Goal: Check status

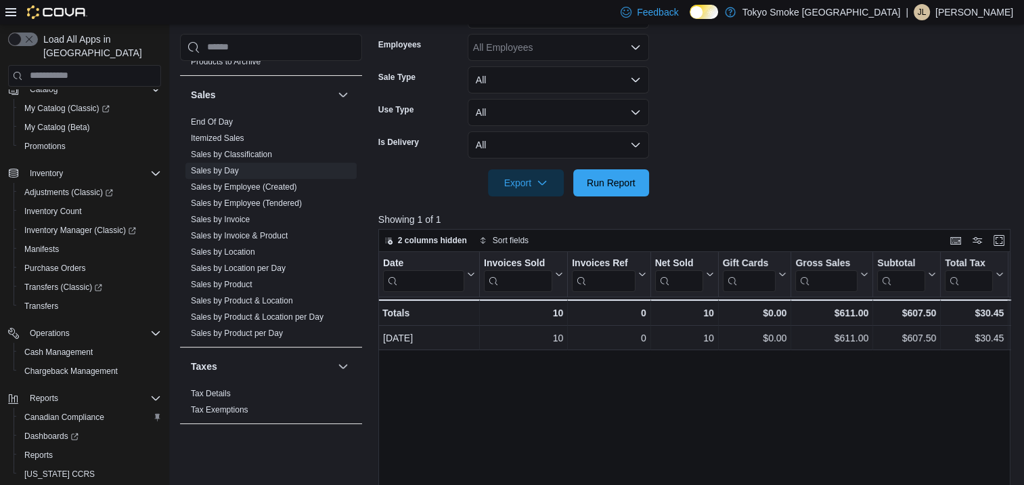
scroll to position [271, 0]
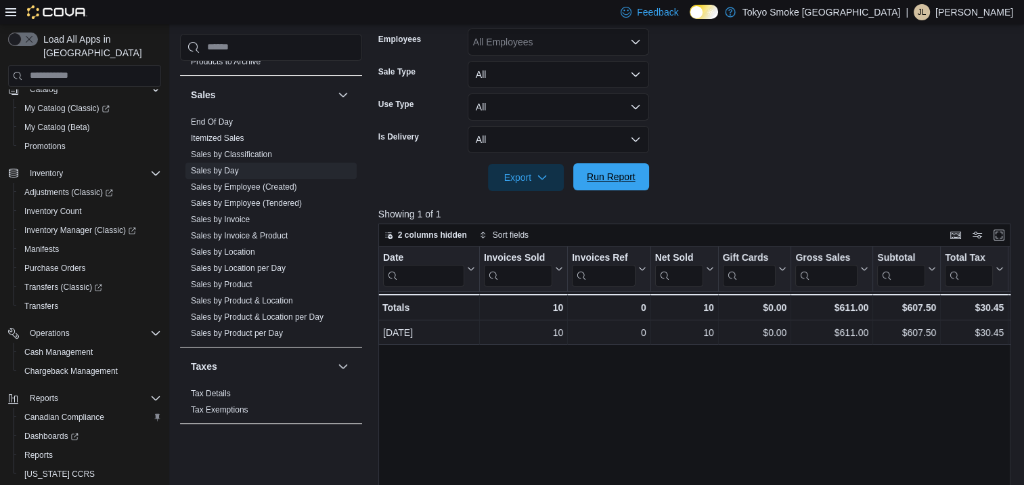
click at [616, 173] on span "Run Report" at bounding box center [611, 177] width 49 height 14
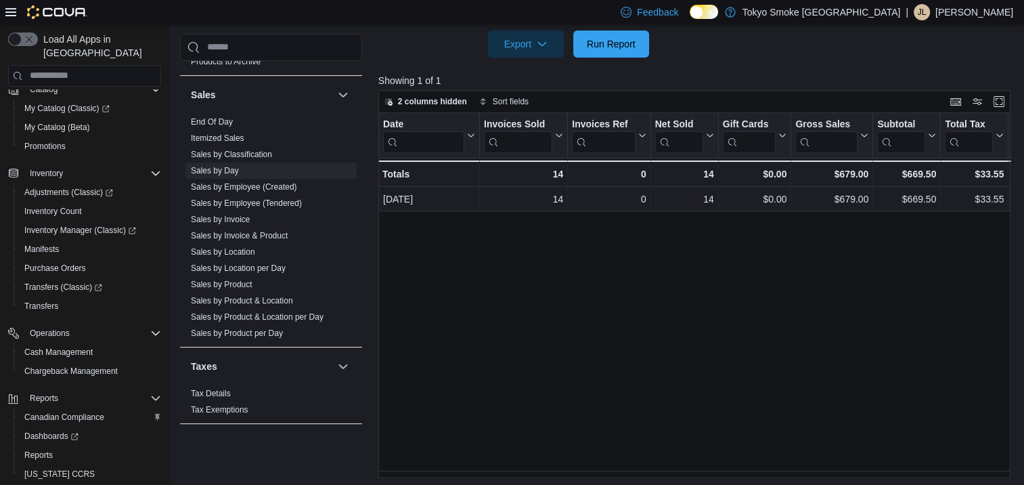
scroll to position [408, 0]
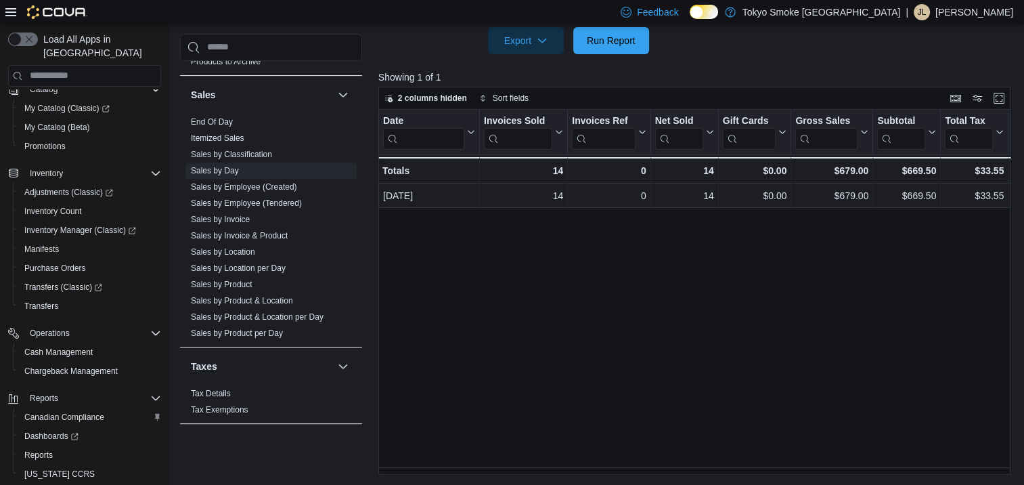
click at [573, 470] on div "Date Click to view column header actions Invoices Sold Click to view column hea…" at bounding box center [694, 292] width 632 height 365
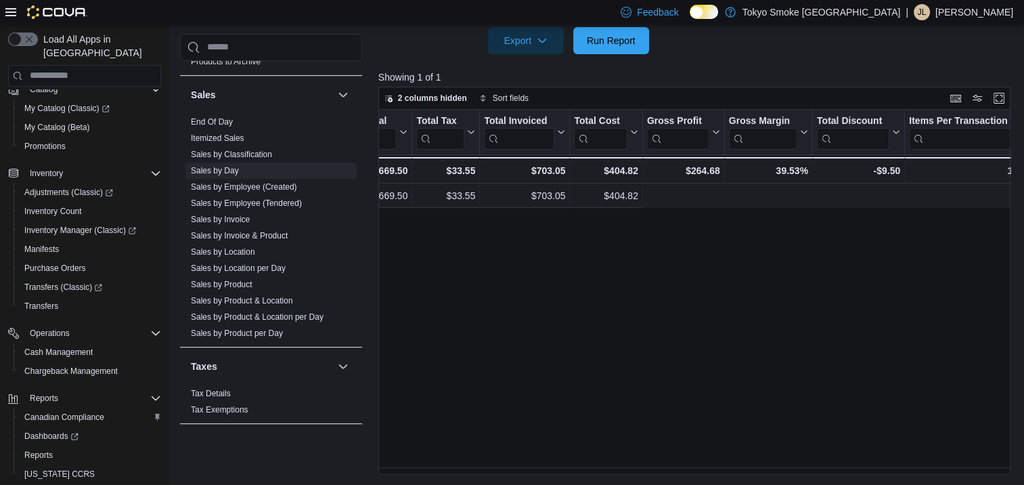
scroll to position [0, 0]
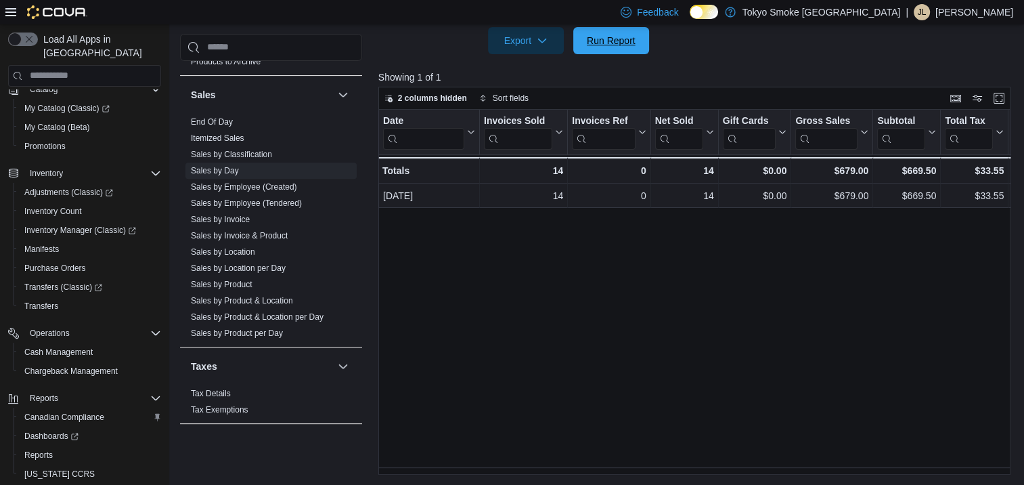
drag, startPoint x: 600, startPoint y: 44, endPoint x: 875, endPoint y: 123, distance: 286.7
click at [600, 44] on span "Run Report" at bounding box center [611, 41] width 49 height 14
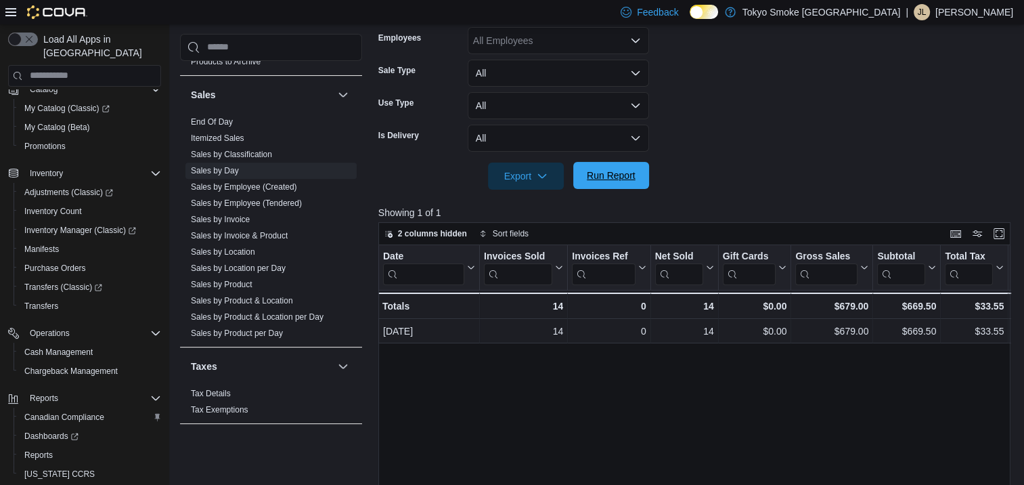
click at [601, 177] on span "Run Report" at bounding box center [611, 176] width 49 height 14
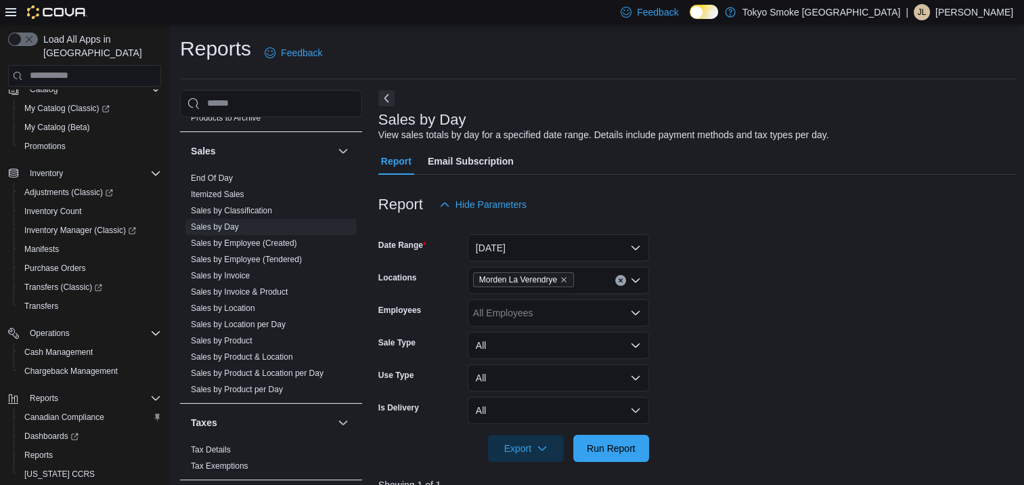
scroll to position [203, 0]
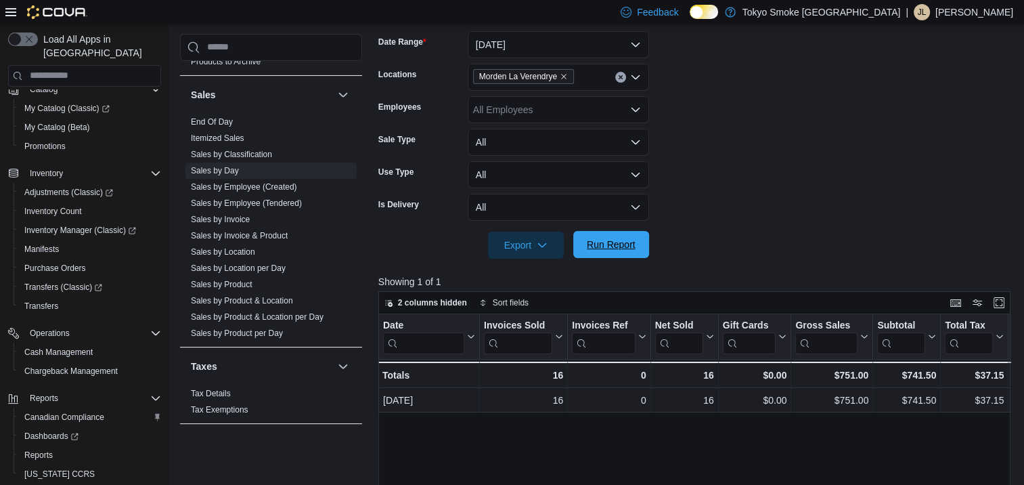
click at [618, 248] on span "Run Report" at bounding box center [611, 245] width 49 height 14
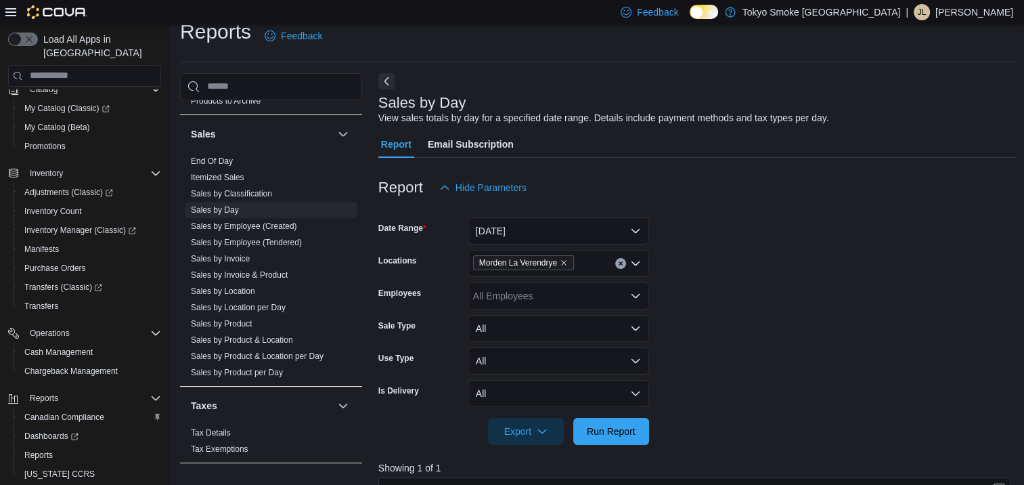
scroll to position [0, 0]
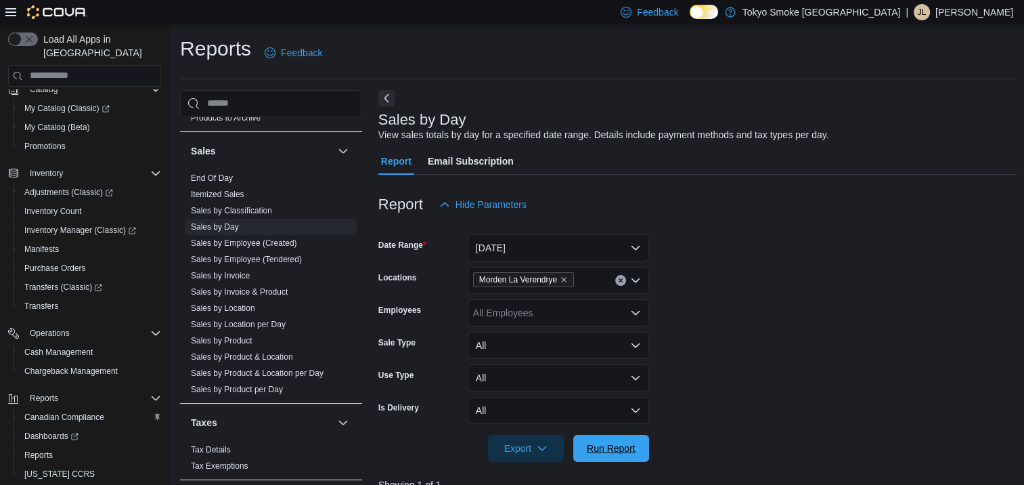
drag, startPoint x: 603, startPoint y: 456, endPoint x: 686, endPoint y: 446, distance: 83.1
click at [603, 456] on span "Run Report" at bounding box center [611, 448] width 60 height 27
click at [619, 453] on span "Run Report" at bounding box center [611, 448] width 49 height 14
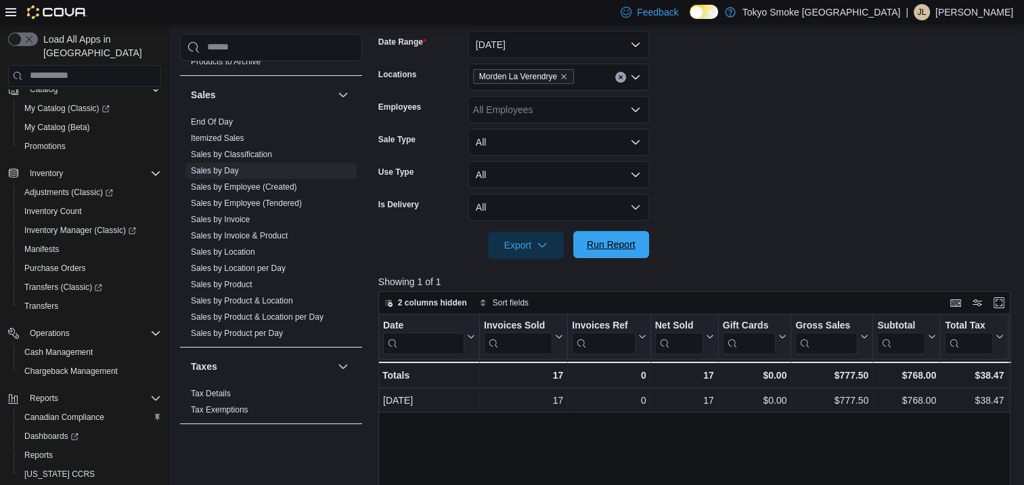
click at [602, 241] on span "Run Report" at bounding box center [611, 245] width 49 height 14
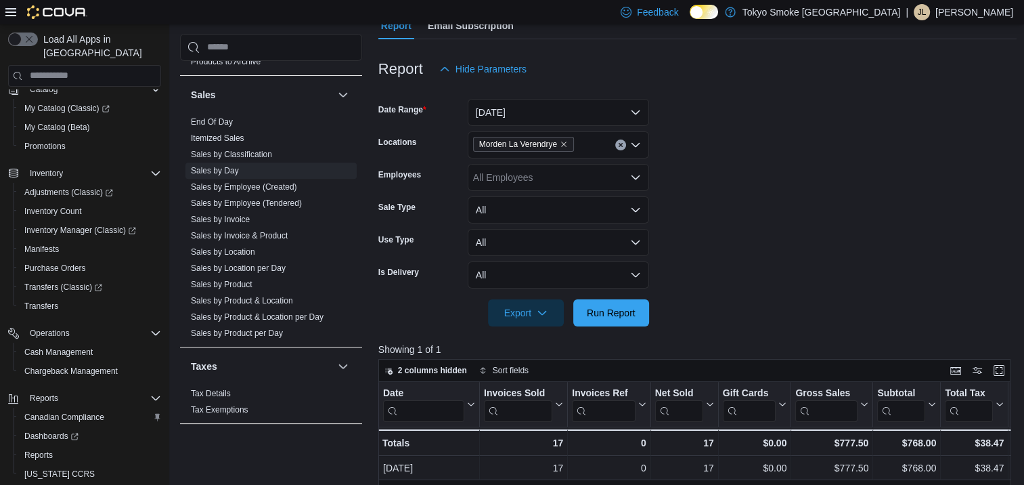
scroll to position [0, 0]
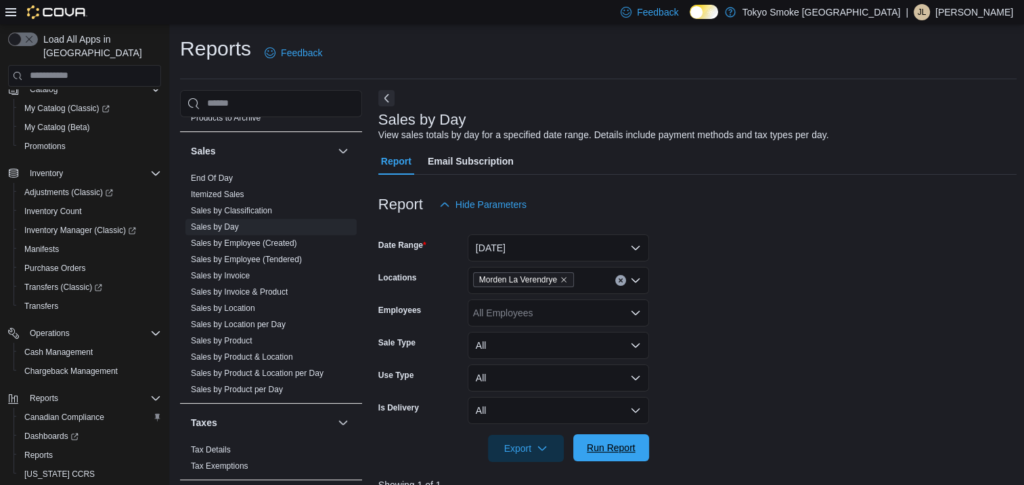
click at [621, 452] on span "Run Report" at bounding box center [611, 448] width 49 height 14
click at [634, 444] on span "Run Report" at bounding box center [611, 448] width 49 height 14
click at [643, 454] on button "Run Report" at bounding box center [611, 447] width 76 height 27
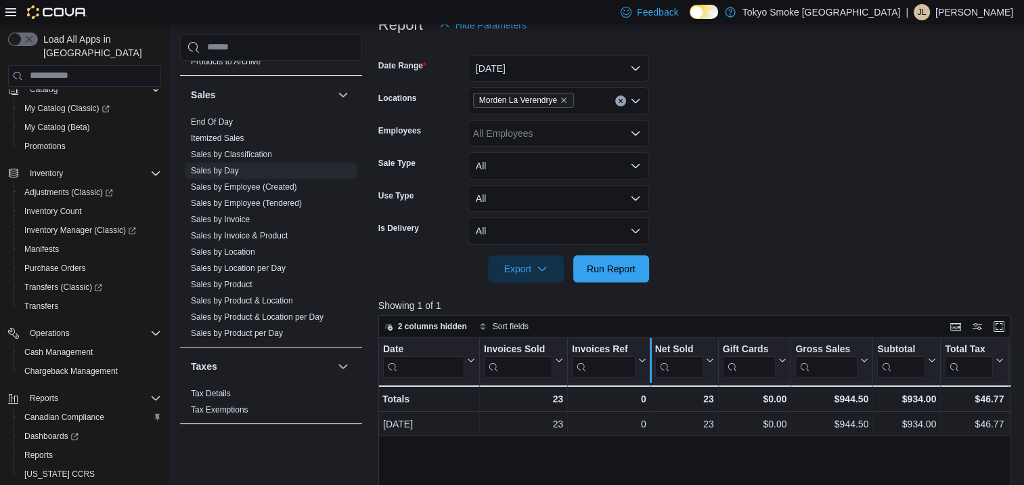
scroll to position [203, 0]
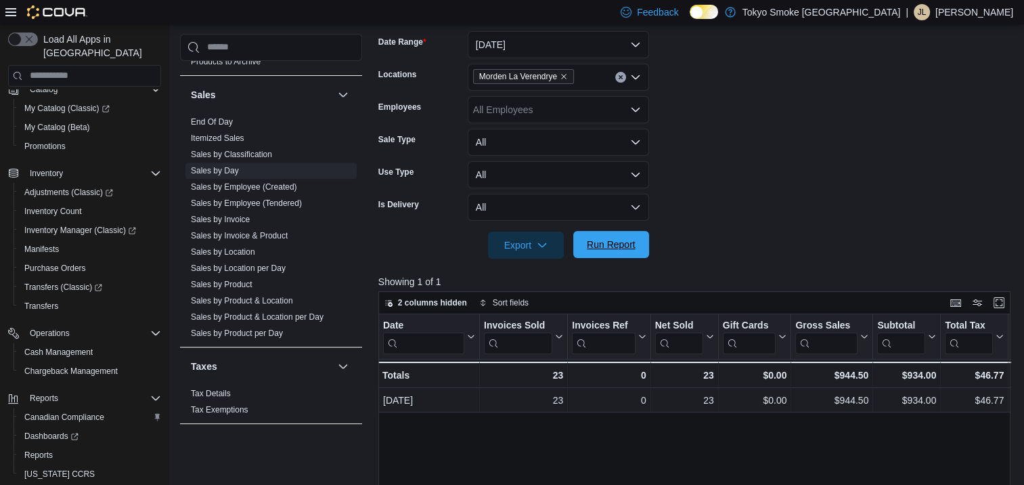
click at [611, 249] on span "Run Report" at bounding box center [611, 245] width 49 height 14
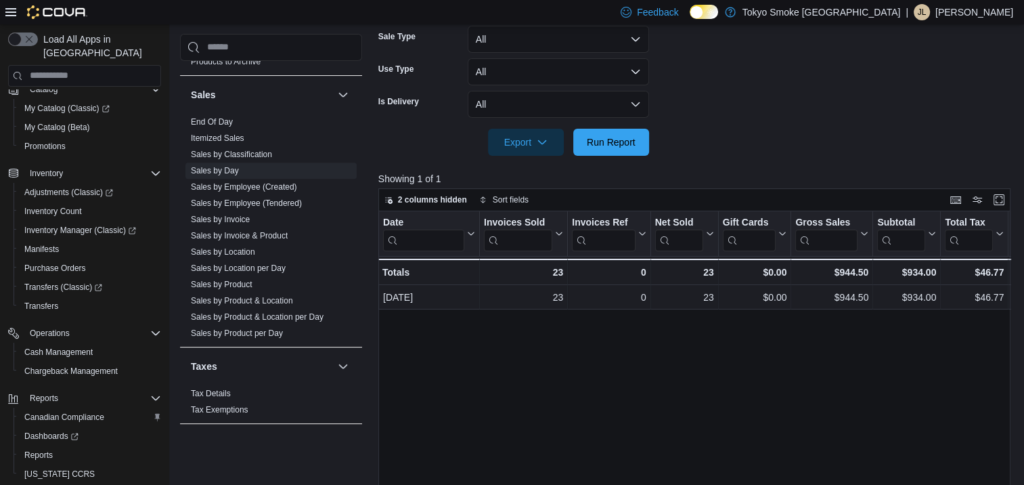
scroll to position [408, 0]
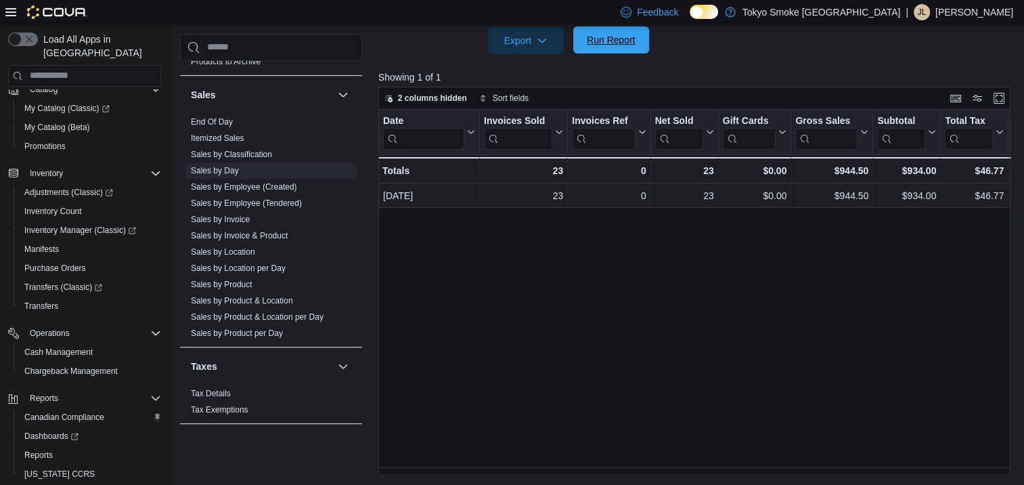
click at [604, 38] on span "Run Report" at bounding box center [611, 40] width 49 height 14
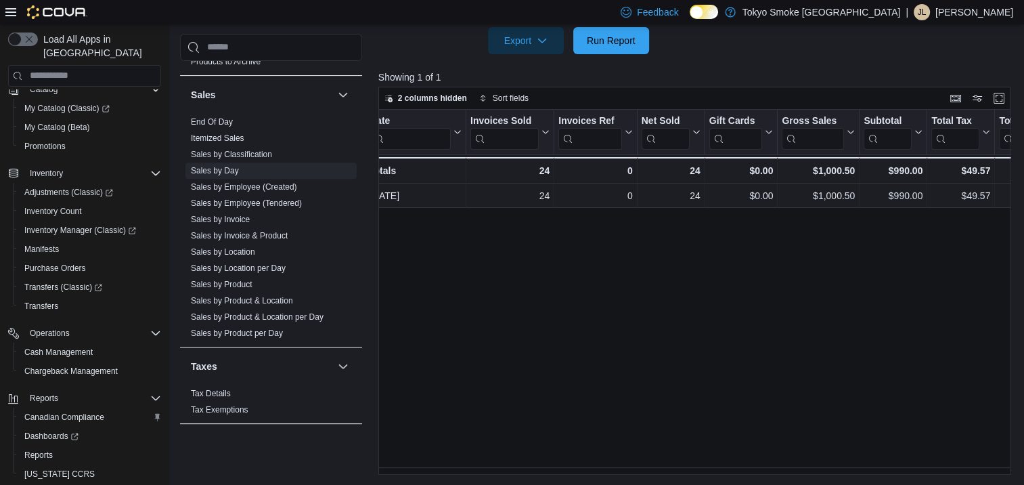
scroll to position [0, 0]
